Goal: Obtain resource: Obtain resource

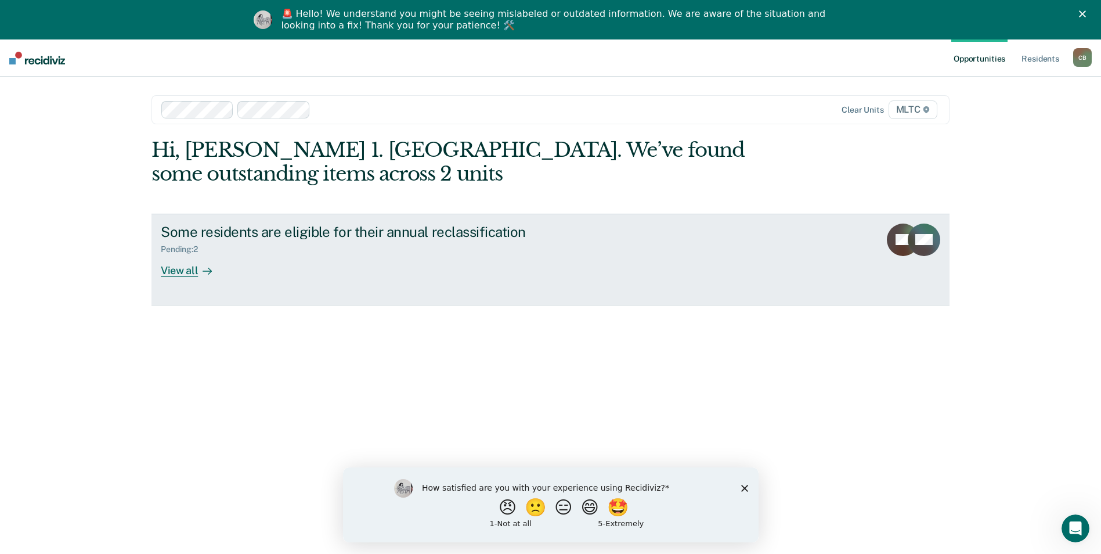
click at [179, 270] on div "View all" at bounding box center [193, 265] width 65 height 23
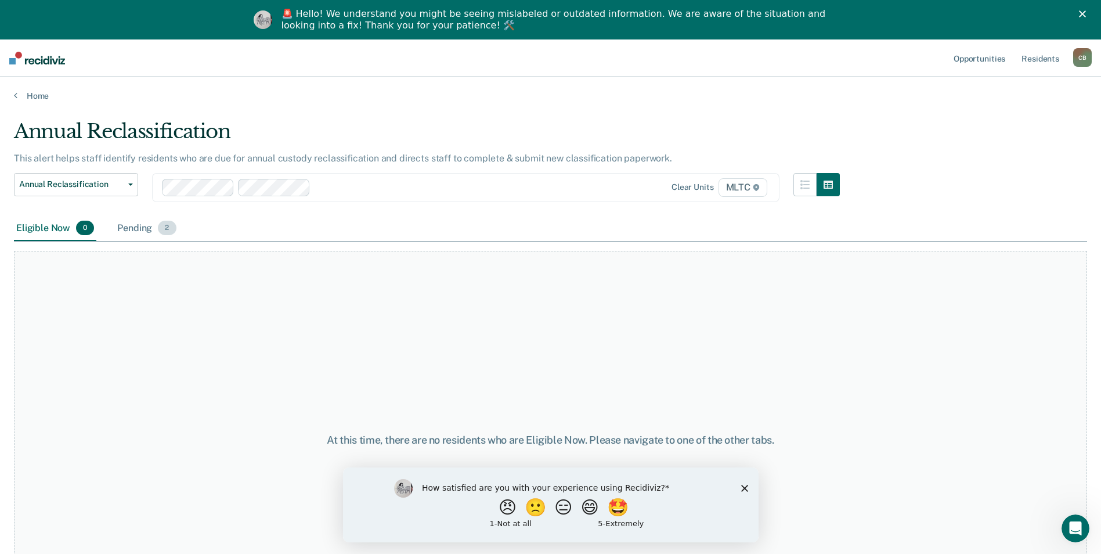
click at [128, 229] on div "Pending 2" at bounding box center [146, 229] width 63 height 26
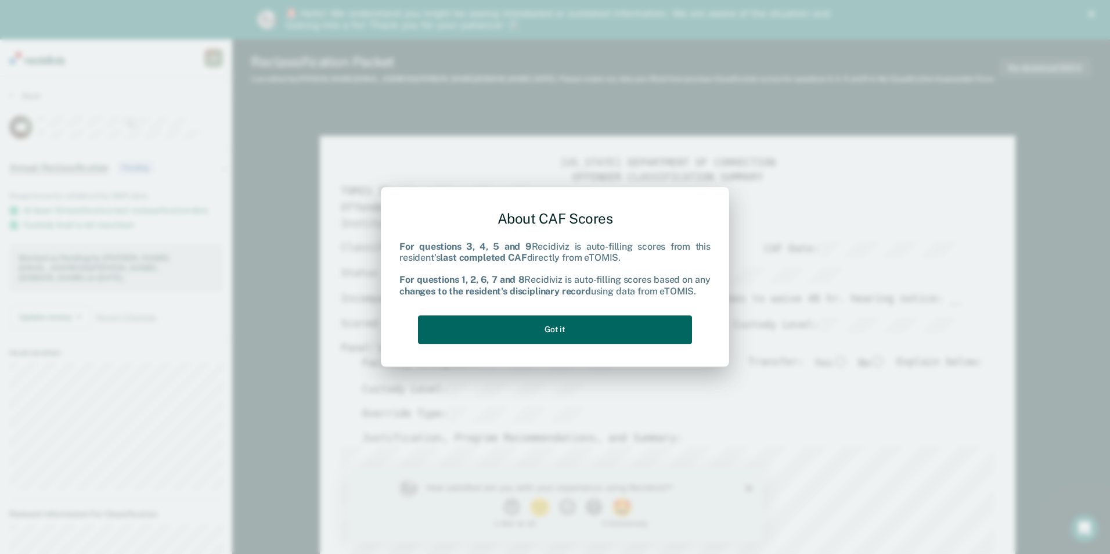
click at [508, 337] on button "Got it" at bounding box center [555, 329] width 274 height 28
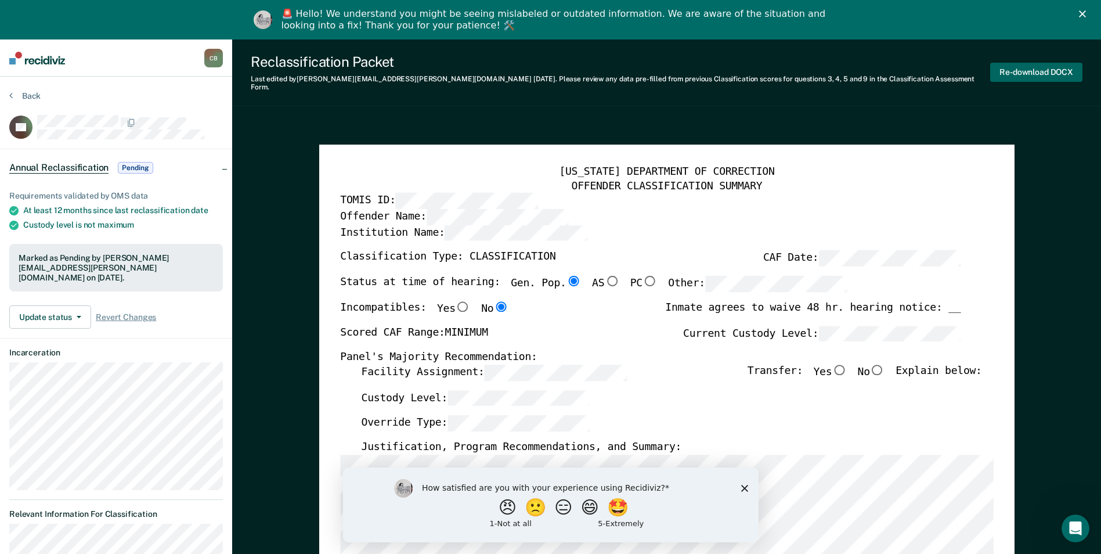
click at [1012, 67] on button "Re-download DOCX" at bounding box center [1036, 72] width 92 height 19
type textarea "x"
